Goal: Task Accomplishment & Management: Manage account settings

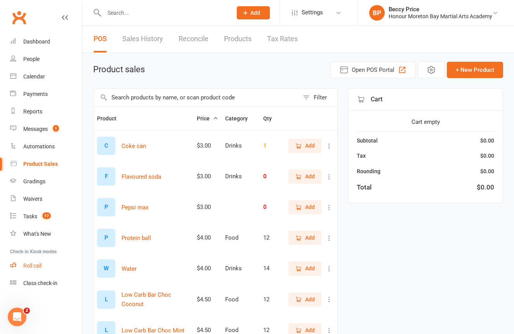
click at [36, 265] on div "Roll call" at bounding box center [32, 266] width 18 height 6
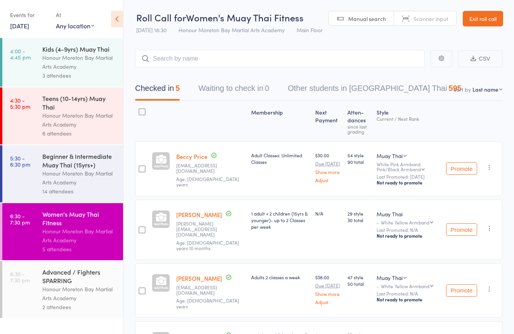
click at [95, 271] on div "Advanced / Fighters SPARRING" at bounding box center [79, 276] width 74 height 17
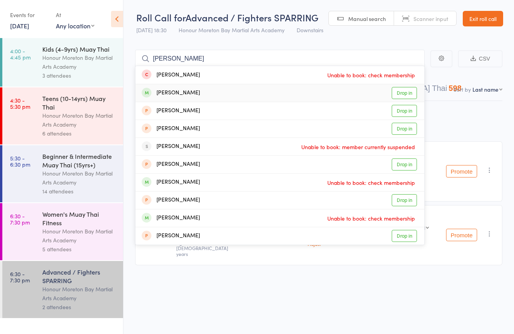
type input "clarence"
click at [268, 93] on div "Clarence Guimbatan Drop in" at bounding box center [280, 92] width 289 height 17
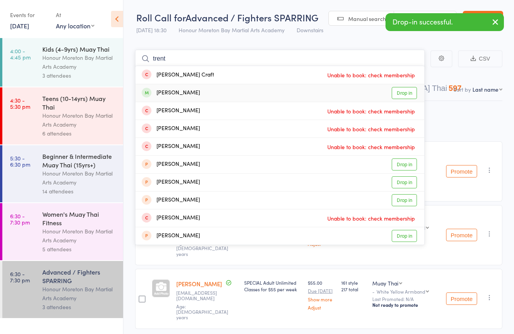
type input "trent"
drag, startPoint x: 256, startPoint y: 95, endPoint x: 270, endPoint y: 87, distance: 15.9
click at [256, 95] on div "Trent Courtnage Drop in" at bounding box center [280, 92] width 289 height 17
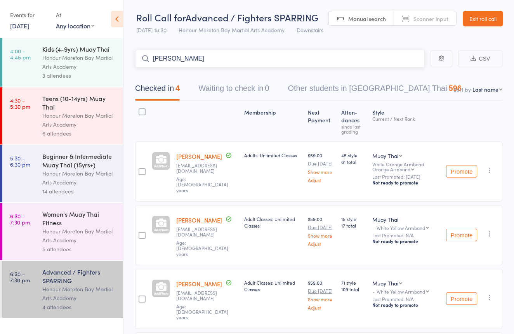
scroll to position [0, 0]
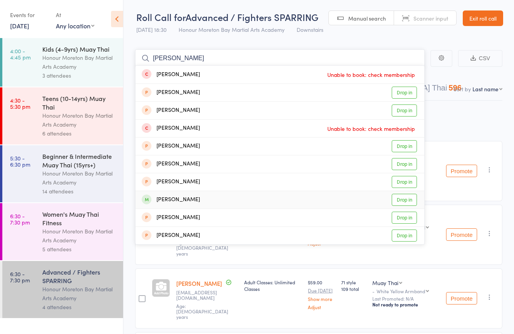
type input "ethan"
click at [239, 198] on div "Ethan Armitage Drop in" at bounding box center [280, 199] width 289 height 17
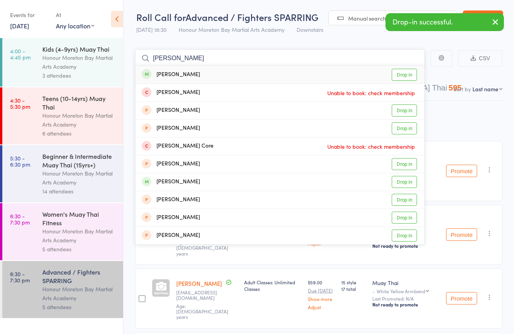
type input "corey"
click at [235, 75] on div "Corey Chapple Drop in" at bounding box center [280, 75] width 289 height 18
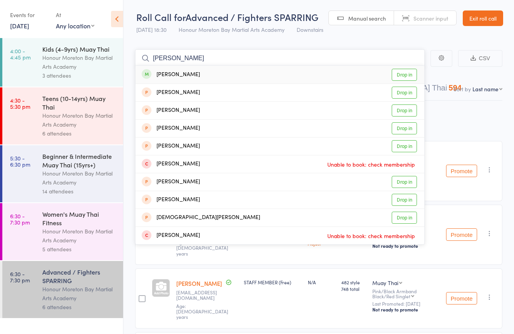
type input "nicolai"
click at [191, 72] on div "[PERSON_NAME]" at bounding box center [171, 74] width 58 height 9
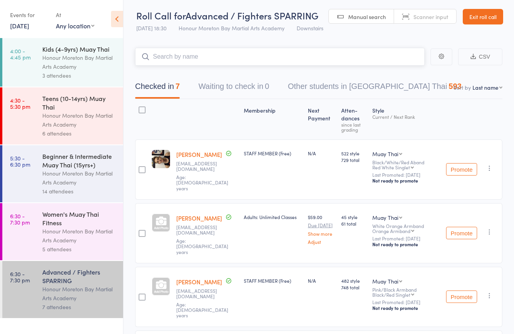
scroll to position [2, 0]
click at [486, 10] on link "Exit roll call" at bounding box center [483, 17] width 40 height 16
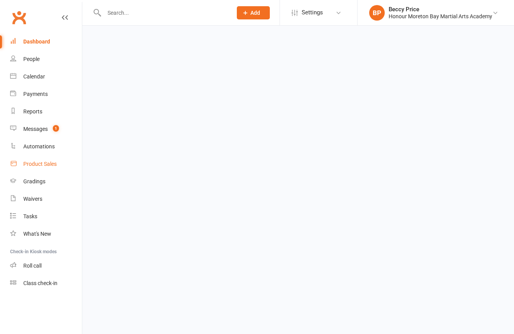
click at [40, 163] on div "Product Sales" at bounding box center [39, 164] width 33 height 6
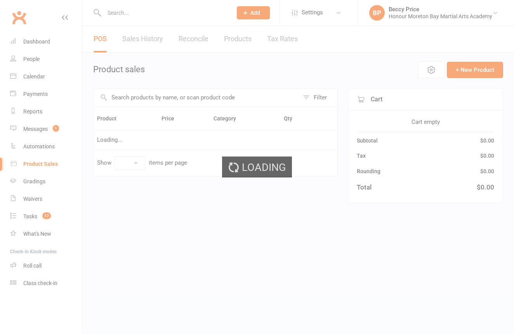
select select "10"
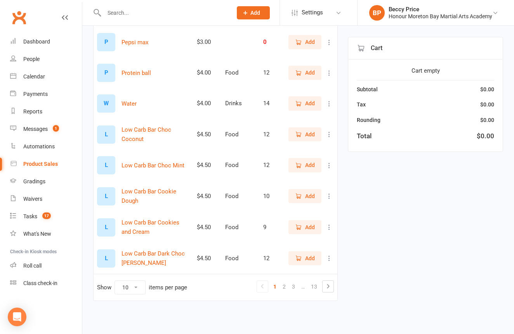
scroll to position [172, 0]
click at [295, 282] on link "3" at bounding box center [293, 286] width 9 height 11
click at [294, 282] on link "3" at bounding box center [293, 286] width 9 height 11
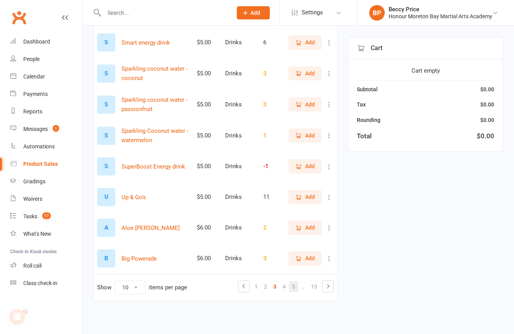
scroll to position [0, 0]
click at [292, 281] on link "5" at bounding box center [293, 286] width 9 height 11
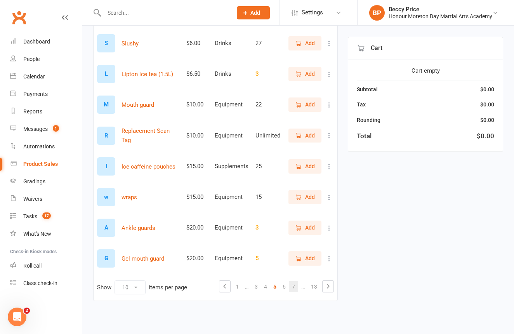
click at [296, 281] on link "7" at bounding box center [293, 286] width 9 height 11
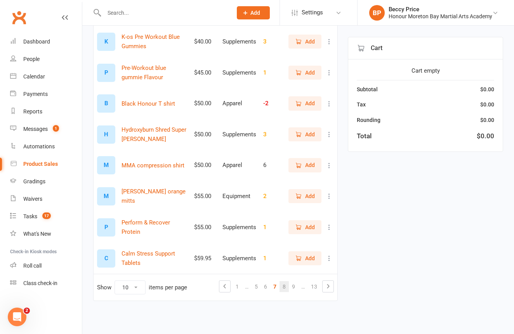
click at [283, 282] on link "8" at bounding box center [284, 286] width 9 height 11
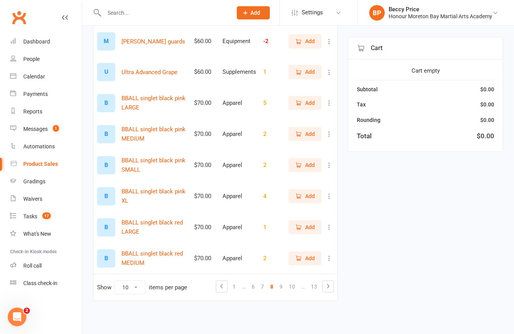
scroll to position [172, 0]
click at [280, 281] on link "9" at bounding box center [281, 286] width 9 height 11
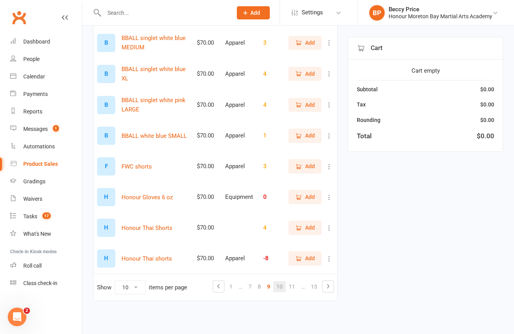
click at [280, 281] on link "10" at bounding box center [279, 286] width 12 height 11
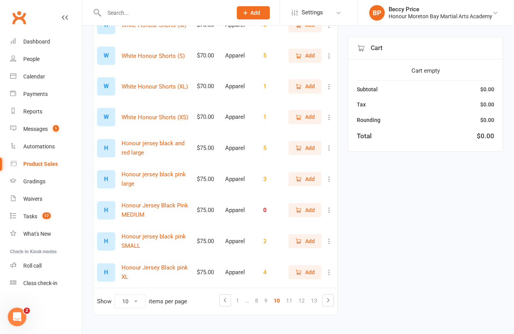
scroll to position [152, 0]
click at [268, 301] on link "9" at bounding box center [265, 299] width 9 height 11
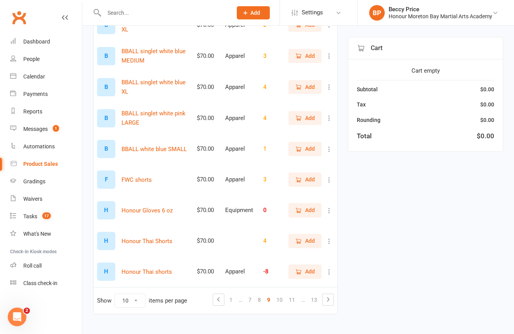
scroll to position [135, 0]
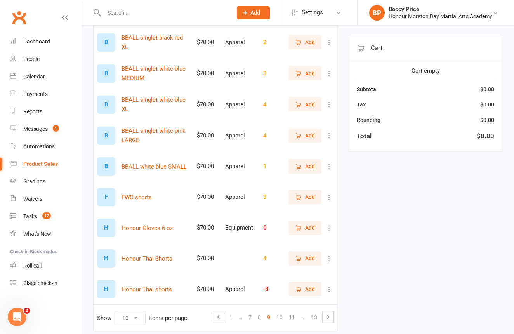
click at [303, 260] on span "Add" at bounding box center [305, 258] width 20 height 9
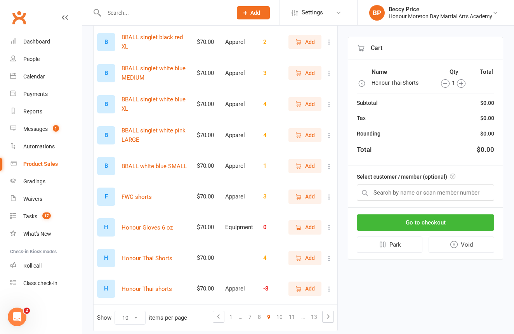
scroll to position [135, 0]
click at [415, 190] on input "text" at bounding box center [425, 192] width 137 height 16
click at [281, 311] on link "10" at bounding box center [279, 316] width 12 height 11
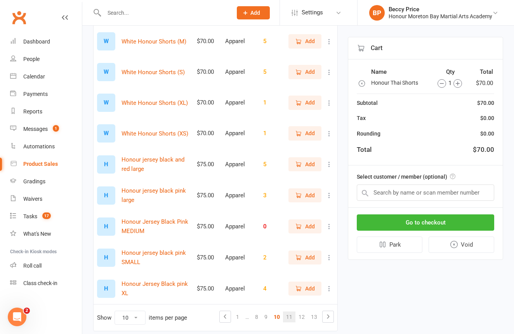
click at [292, 318] on link "11" at bounding box center [289, 316] width 12 height 11
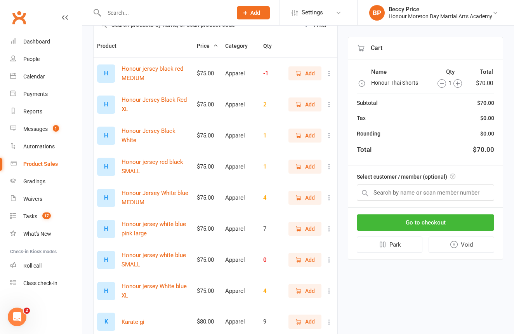
scroll to position [72, 0]
click at [310, 167] on span "Add" at bounding box center [310, 167] width 10 height 9
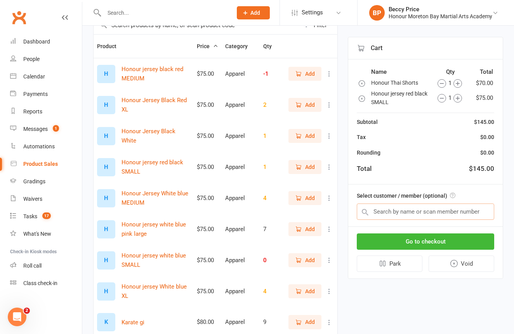
click at [421, 211] on input "text" at bounding box center [425, 211] width 137 height 16
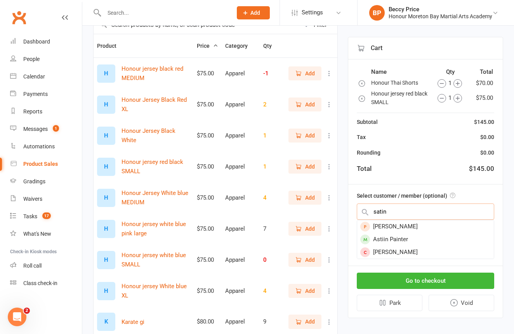
type input "satin"
drag, startPoint x: 421, startPoint y: 211, endPoint x: 423, endPoint y: 238, distance: 26.9
click at [423, 238] on div "Astiin Painter" at bounding box center [425, 239] width 137 height 13
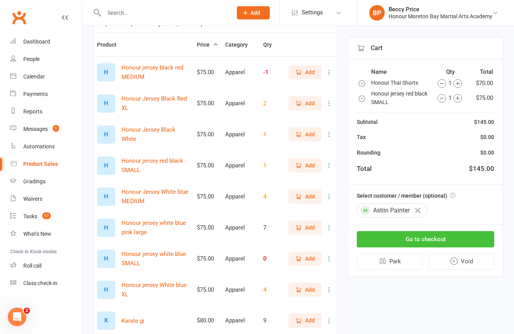
click at [428, 237] on button "Go to checkout" at bounding box center [425, 239] width 137 height 16
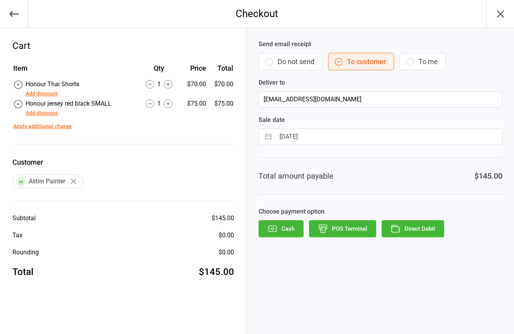
click at [302, 63] on button "Do not send" at bounding box center [291, 61] width 64 height 17
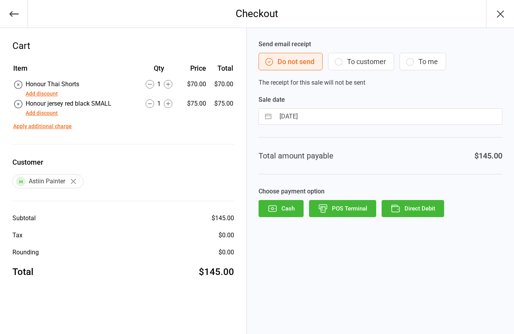
click at [323, 212] on icon "button" at bounding box center [323, 208] width 10 height 10
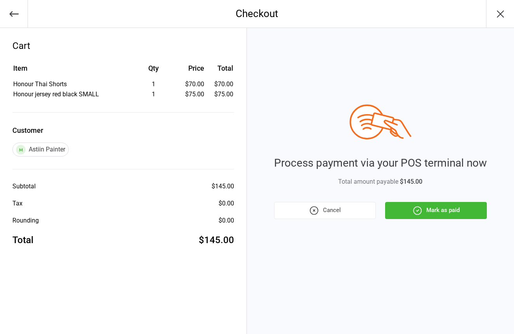
click at [438, 205] on button "Mark as paid" at bounding box center [436, 210] width 102 height 17
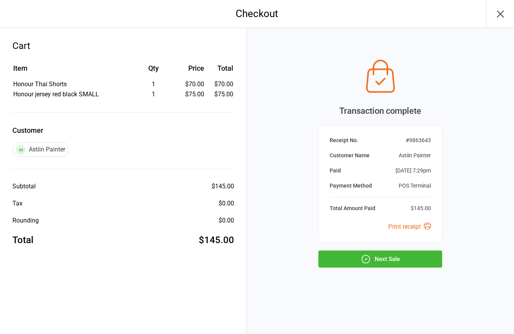
click at [419, 258] on button "Next Sale" at bounding box center [380, 258] width 124 height 17
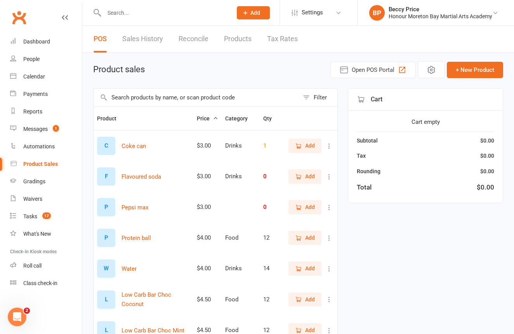
click at [151, 14] on input "text" at bounding box center [164, 12] width 125 height 11
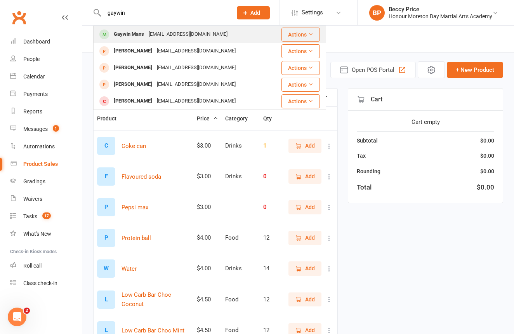
type input "gaywin"
click at [164, 33] on div "[EMAIL_ADDRESS][DOMAIN_NAME]" at bounding box center [187, 34] width 83 height 11
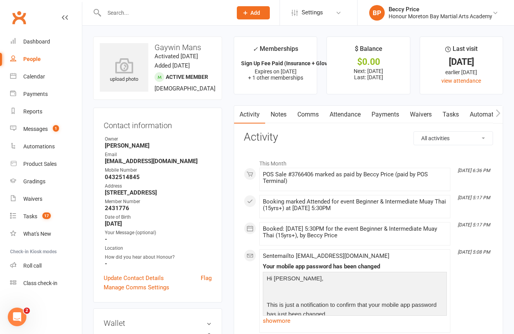
click at [134, 16] on input "text" at bounding box center [164, 12] width 125 height 11
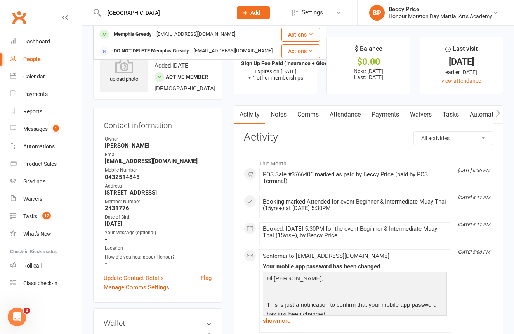
type input "Memphis"
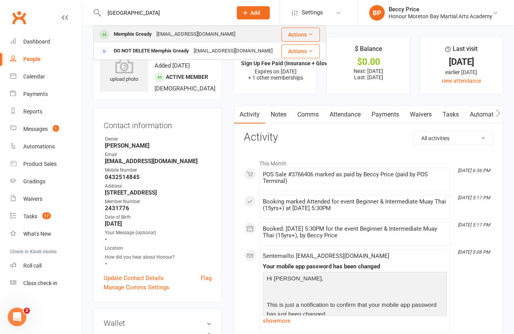
drag, startPoint x: 122, startPoint y: 26, endPoint x: 127, endPoint y: 35, distance: 10.8
click at [127, 35] on div "Memphis Gready" at bounding box center [132, 34] width 43 height 11
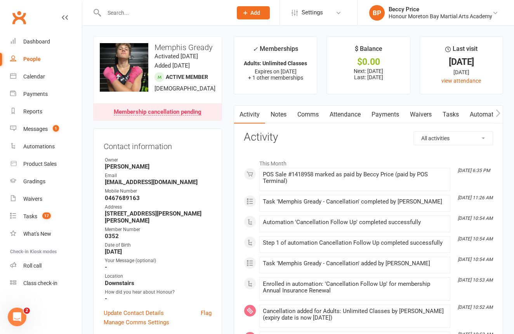
click at [255, 118] on link "Activity" at bounding box center [249, 115] width 31 height 18
